Goal: Navigation & Orientation: Find specific page/section

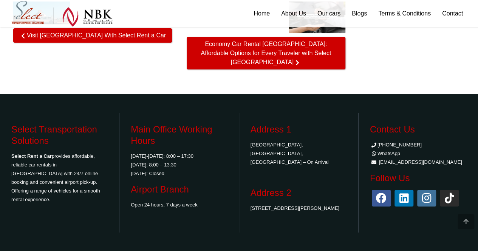
scroll to position [1420, 0]
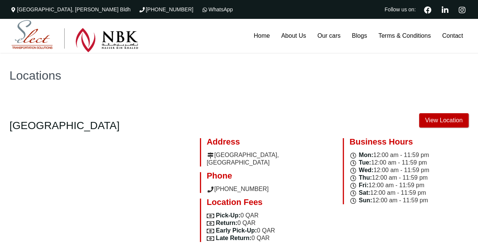
click at [436, 119] on link "View Location" at bounding box center [444, 120] width 50 height 14
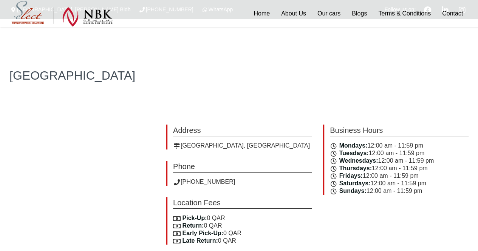
scroll to position [258, 0]
